Goal: Use online tool/utility: Utilize a website feature to perform a specific function

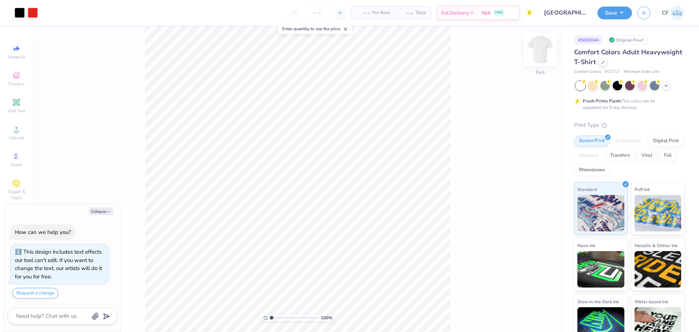
click at [543, 54] on img at bounding box center [540, 49] width 29 height 29
click at [543, 54] on img at bounding box center [540, 49] width 15 height 15
click at [17, 127] on icon at bounding box center [16, 129] width 5 height 5
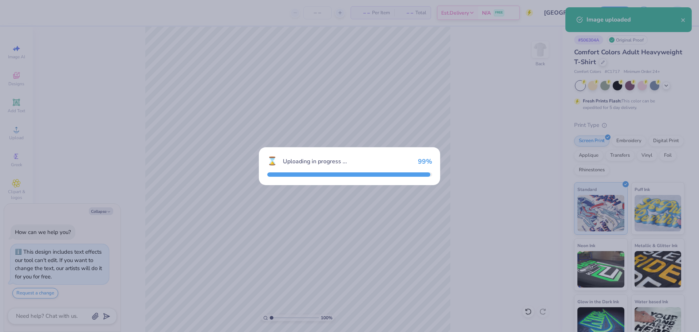
type textarea "x"
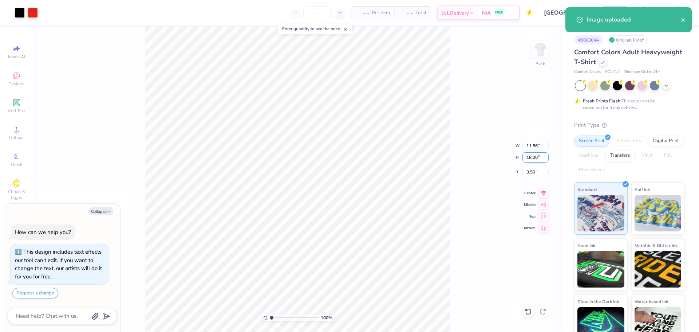
click at [533, 155] on input "18.00" at bounding box center [536, 157] width 26 height 10
type input "15"
type textarea "x"
type input "9.88"
type input "15.00"
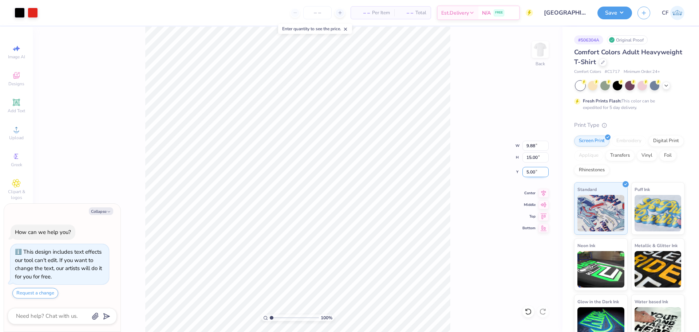
click at [532, 173] on input "5.00" at bounding box center [536, 172] width 26 height 10
type input "3"
type textarea "x"
type input "3.00"
click at [609, 15] on button "Save" at bounding box center [615, 11] width 35 height 13
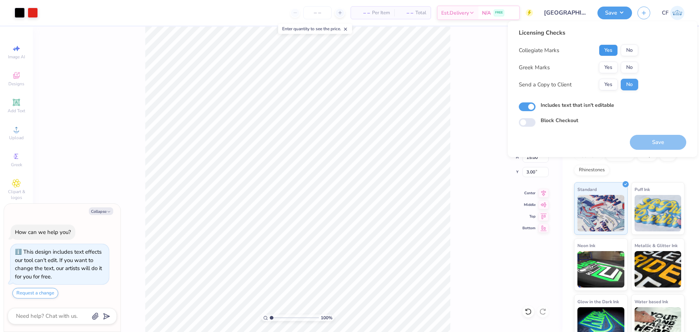
click at [611, 50] on button "Yes" at bounding box center [608, 50] width 19 height 12
click at [631, 68] on button "No" at bounding box center [629, 68] width 17 height 12
click at [611, 82] on button "Yes" at bounding box center [608, 85] width 19 height 12
click at [651, 143] on button "Save" at bounding box center [658, 142] width 56 height 15
type textarea "x"
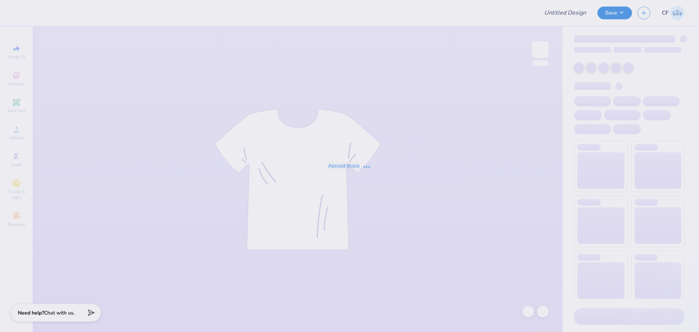
type input "[PERSON_NAME] : [US_STATE][GEOGRAPHIC_DATA], [GEOGRAPHIC_DATA]"
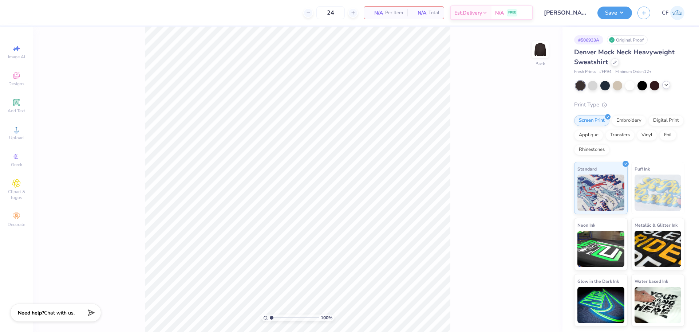
click at [667, 87] on icon at bounding box center [667, 85] width 6 height 6
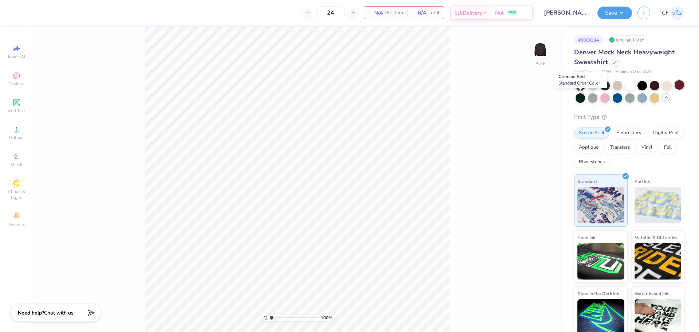
click at [675, 90] on div at bounding box center [679, 84] width 9 height 9
